Goal: Find specific page/section: Find specific page/section

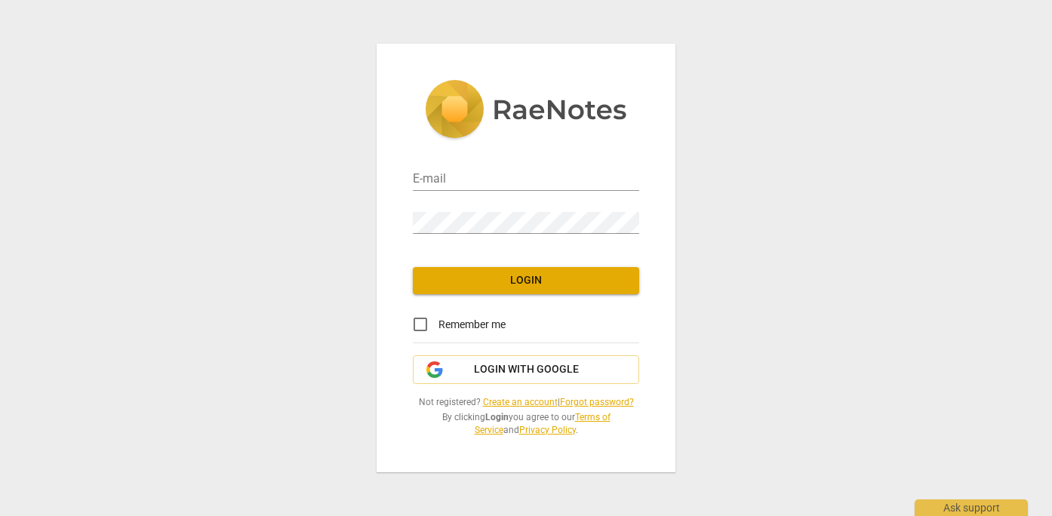
type input "[EMAIL_ADDRESS][DOMAIN_NAME]"
click at [534, 274] on span "Login" at bounding box center [526, 280] width 202 height 15
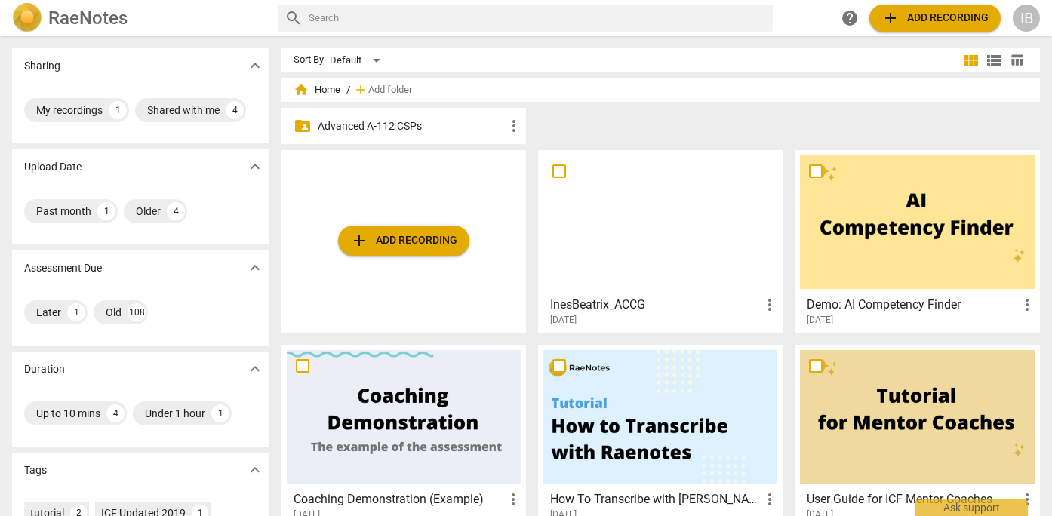
click at [584, 234] on div at bounding box center [661, 223] width 234 height 134
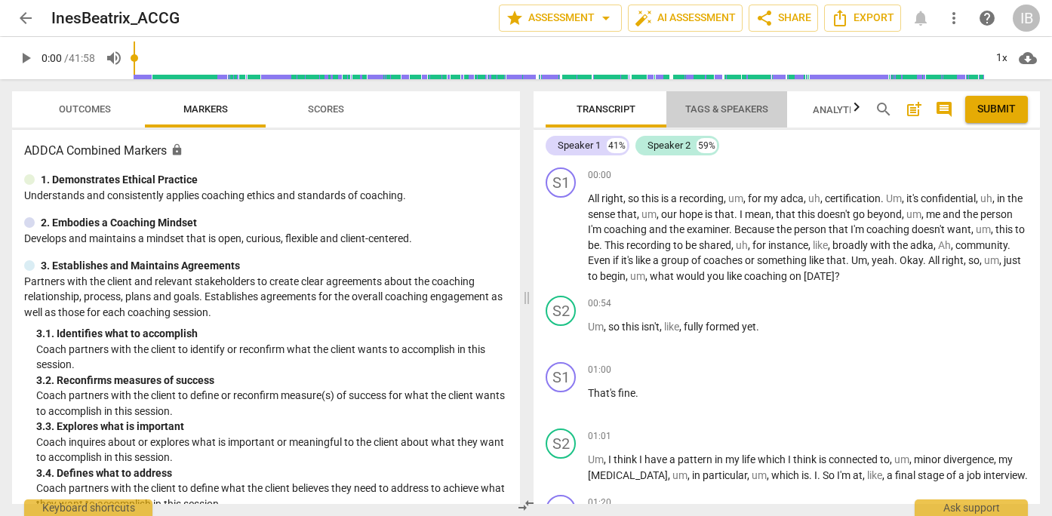
click at [725, 100] on span "Tags & Speakers" at bounding box center [726, 110] width 119 height 20
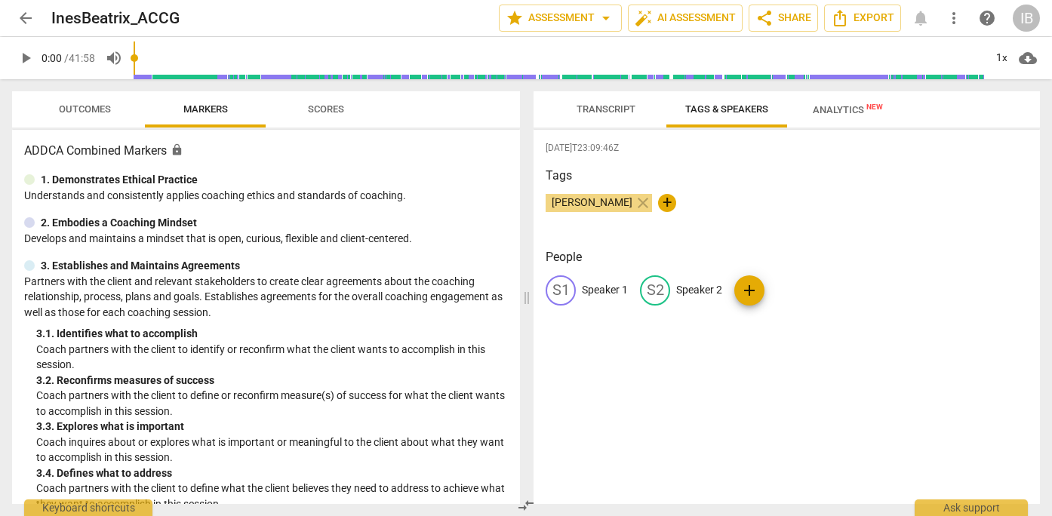
click at [828, 108] on span "Analytics New" at bounding box center [848, 109] width 70 height 11
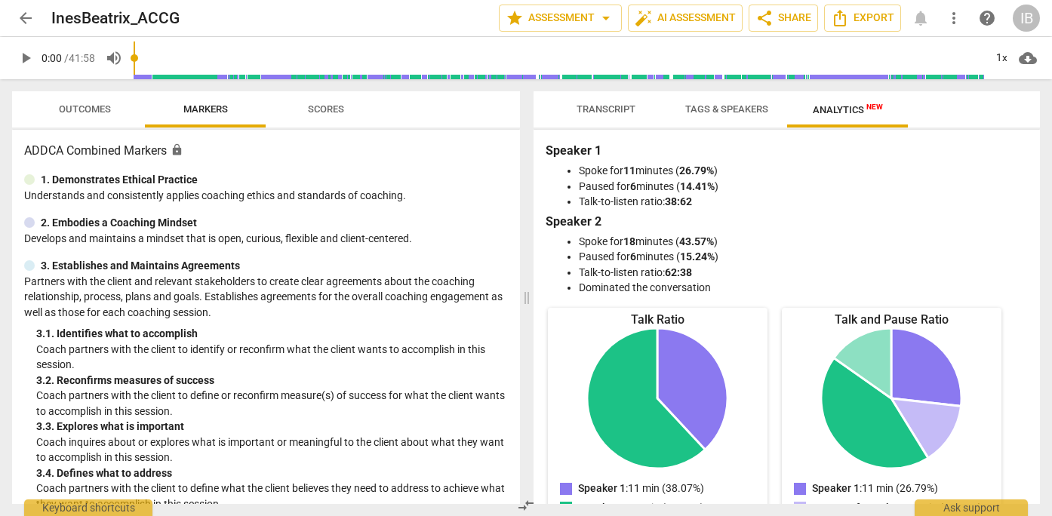
click at [615, 104] on span "Transcript" at bounding box center [606, 108] width 59 height 11
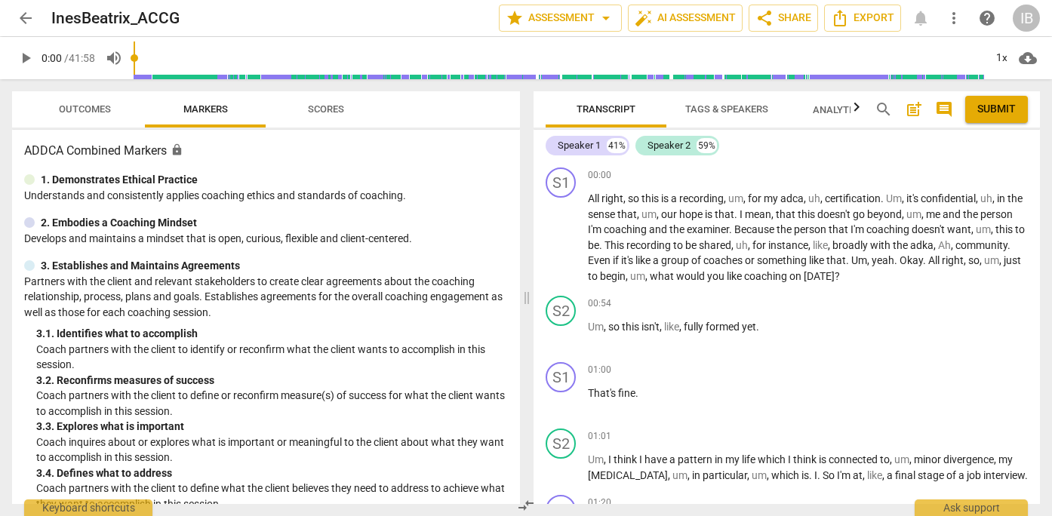
click at [341, 115] on span "Scores" at bounding box center [326, 110] width 72 height 20
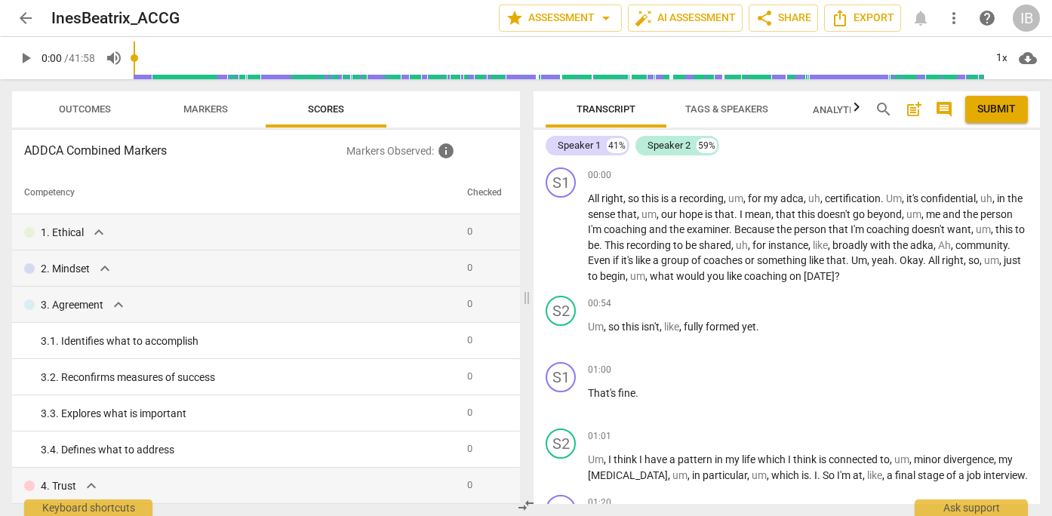
click at [91, 104] on span "Outcomes" at bounding box center [85, 108] width 52 height 11
